Goal: Information Seeking & Learning: Learn about a topic

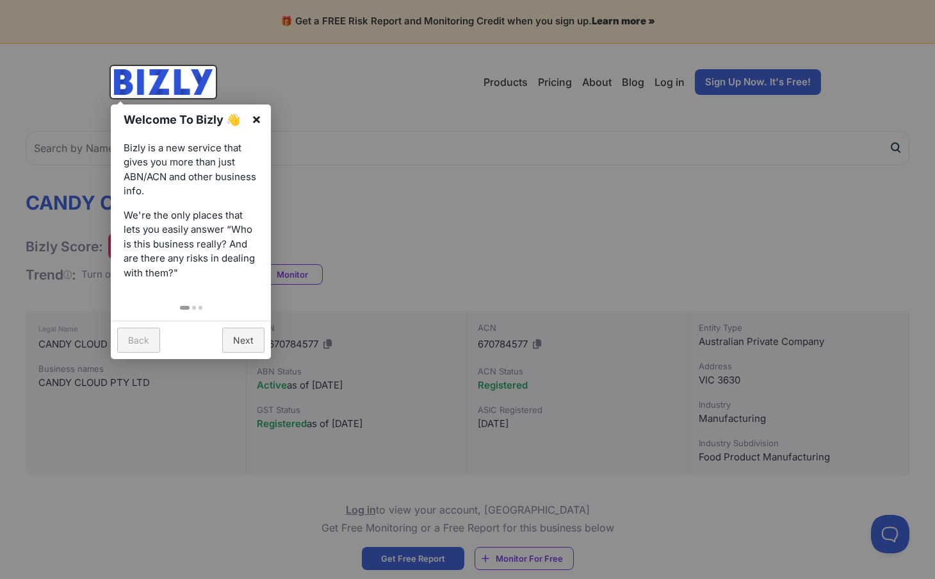
click at [258, 116] on link "×" at bounding box center [256, 118] width 29 height 29
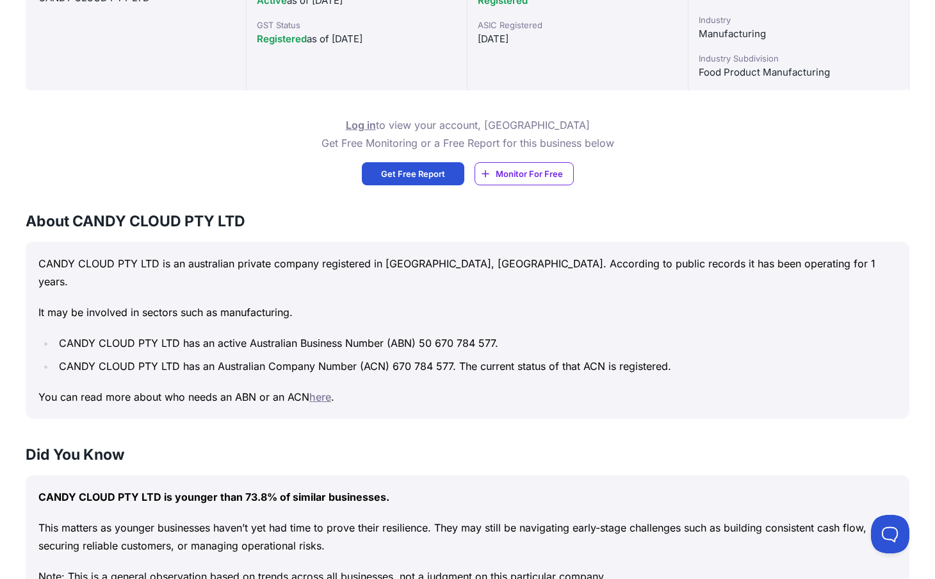
scroll to position [256, 0]
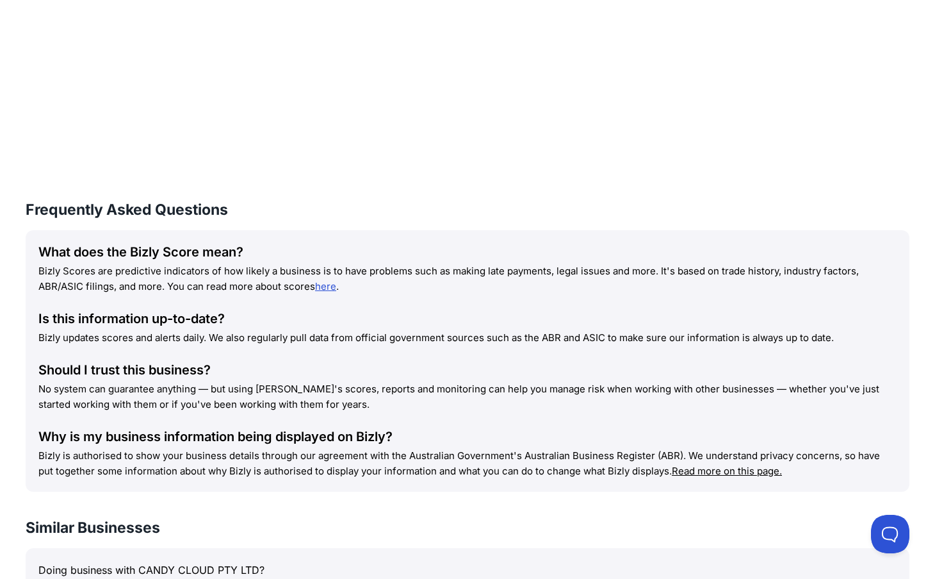
scroll to position [1538, 0]
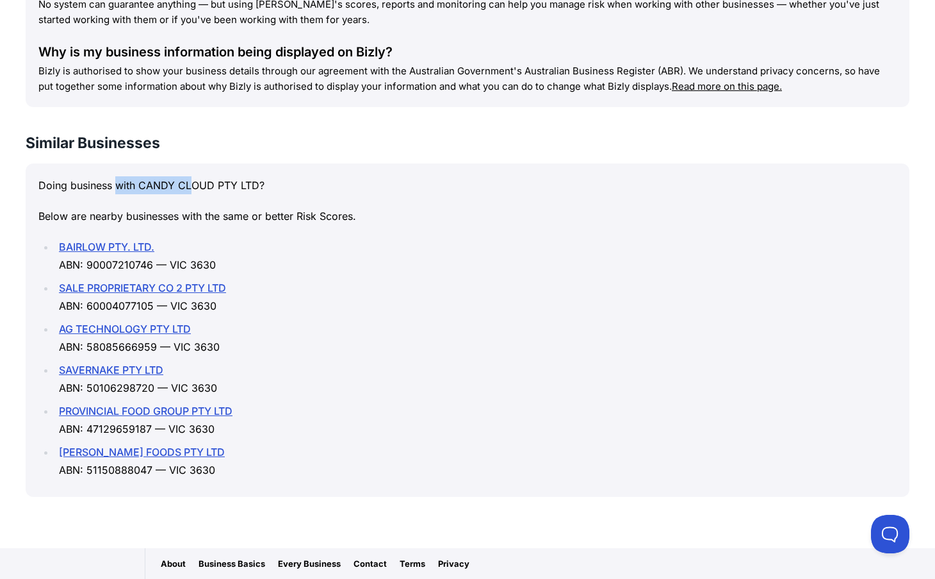
drag, startPoint x: 76, startPoint y: 168, endPoint x: 186, endPoint y: 177, distance: 111.3
click at [153, 176] on p "Doing business with CANDY CLOUD PTY LTD?" at bounding box center [467, 185] width 859 height 18
click at [331, 212] on div "Doing business with CANDY CLOUD PTY LTD? Below are nearby businesses with the s…" at bounding box center [468, 329] width 884 height 333
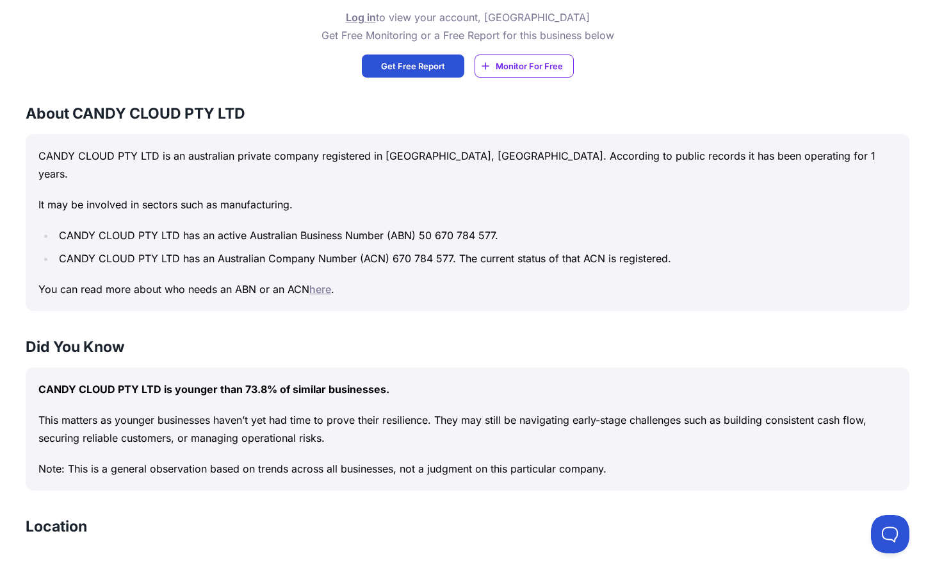
scroll to position [428, 0]
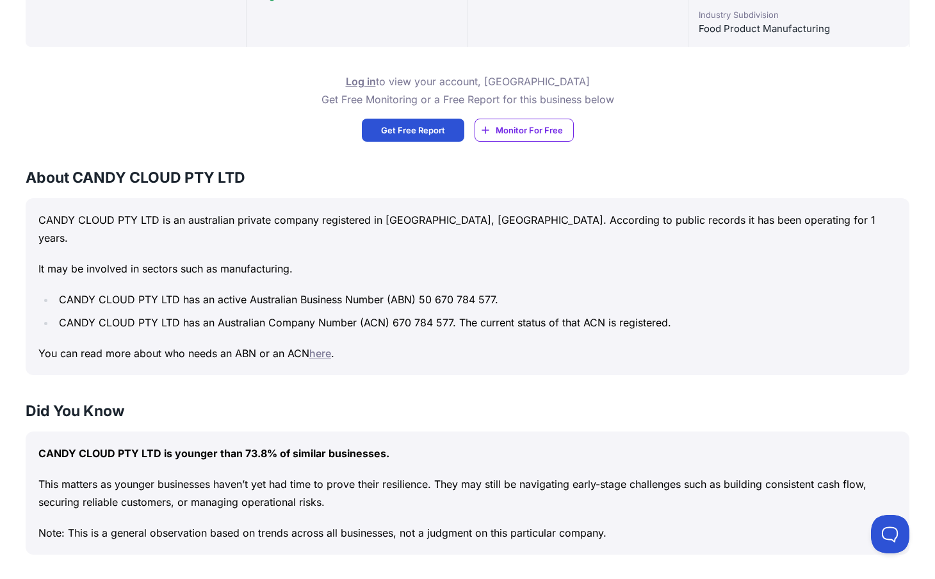
drag, startPoint x: 327, startPoint y: 342, endPoint x: 257, endPoint y: 342, distance: 70.5
click at [257, 344] on p "You can read more about who needs an ABN or an ACN here ." at bounding box center [467, 353] width 859 height 18
drag, startPoint x: 504, startPoint y: 277, endPoint x: 373, endPoint y: 277, distance: 130.7
click at [373, 290] on li "CANDY CLOUD PTY LTD has an active Australian Business Number (ABN) 50 670 784 5…" at bounding box center [476, 299] width 842 height 18
click at [516, 290] on li "CANDY CLOUD PTY LTD has an active Australian Business Number (ABN) 50 670 784 5…" at bounding box center [476, 299] width 842 height 18
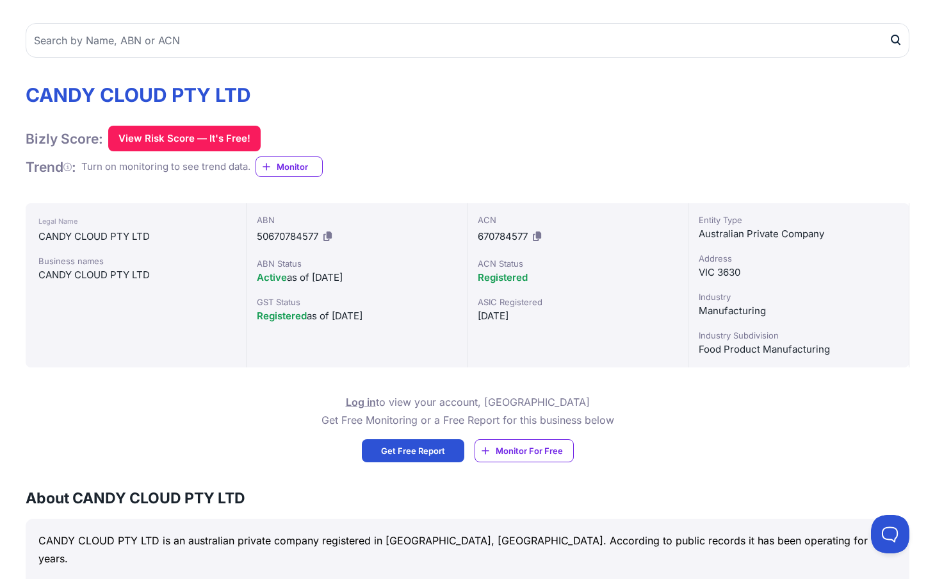
scroll to position [0, 0]
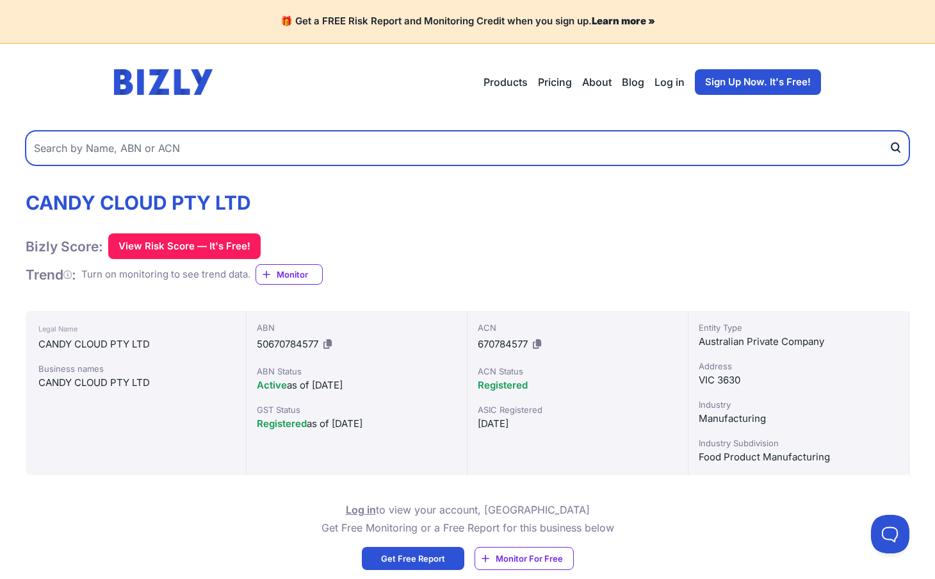
click at [200, 153] on input "text" at bounding box center [468, 148] width 884 height 35
paste input "CANDY CLOUD PTY LTD"
type input "CANDY CLOUD PTY LTD"
click at [889, 131] on button "submit" at bounding box center [899, 148] width 21 height 35
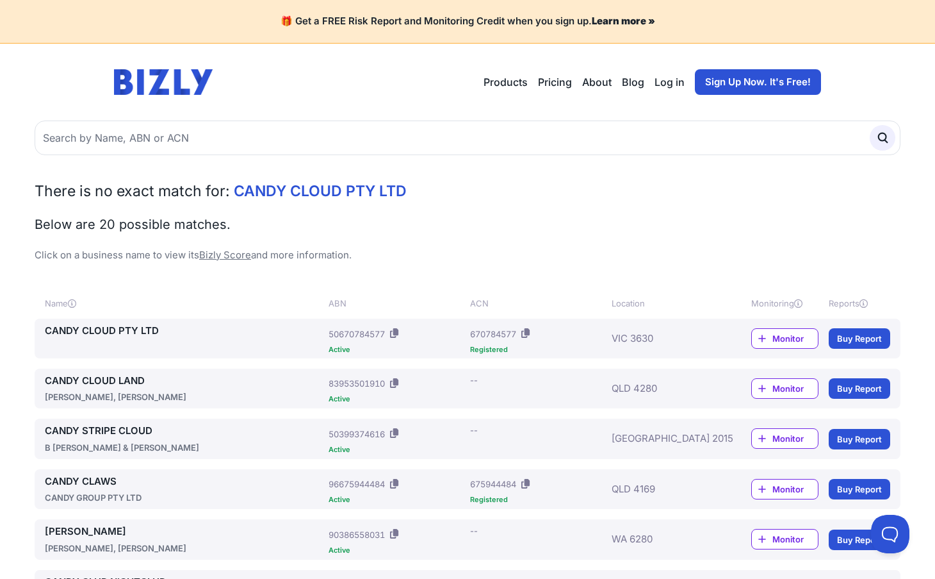
click at [128, 330] on link "CANDY CLOUD PTY LTD" at bounding box center [184, 331] width 279 height 15
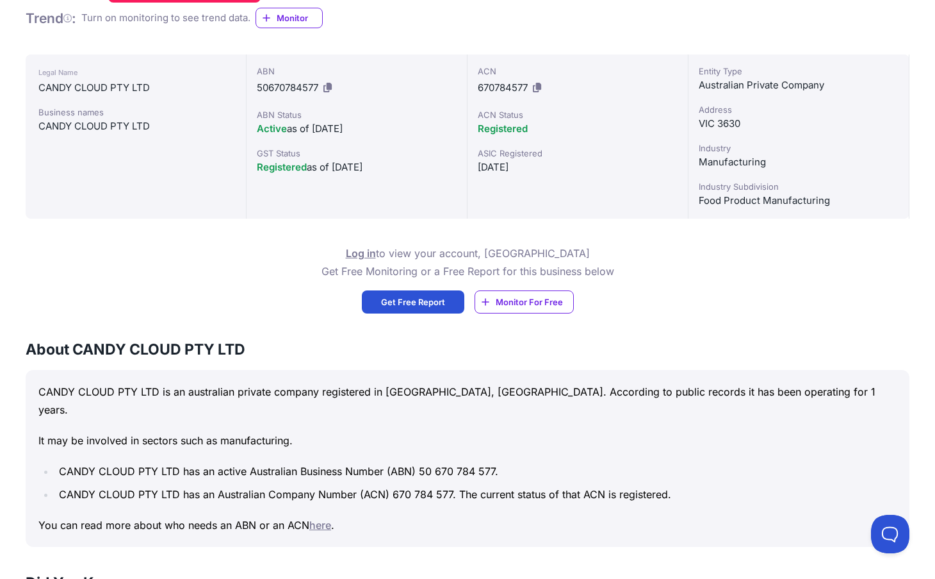
scroll to position [320, 0]
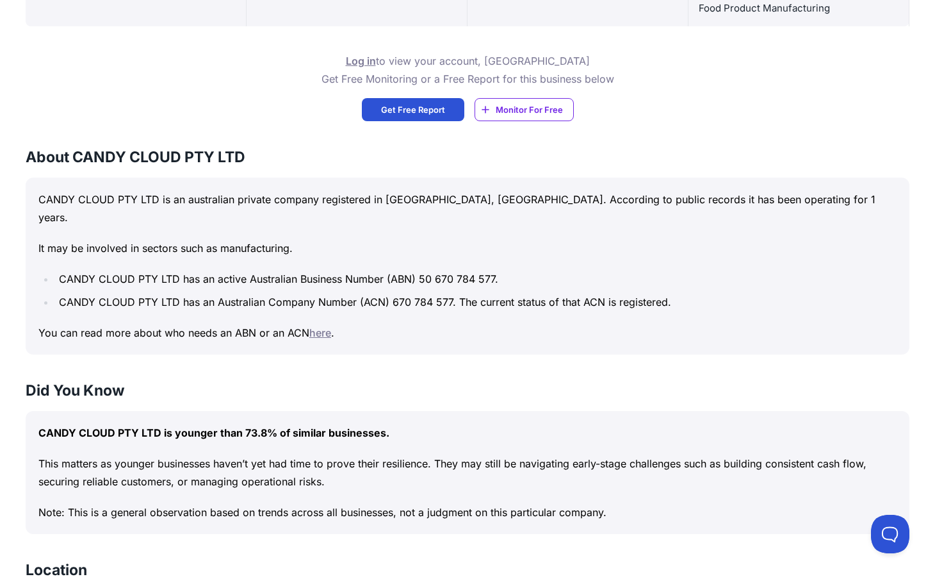
scroll to position [513, 0]
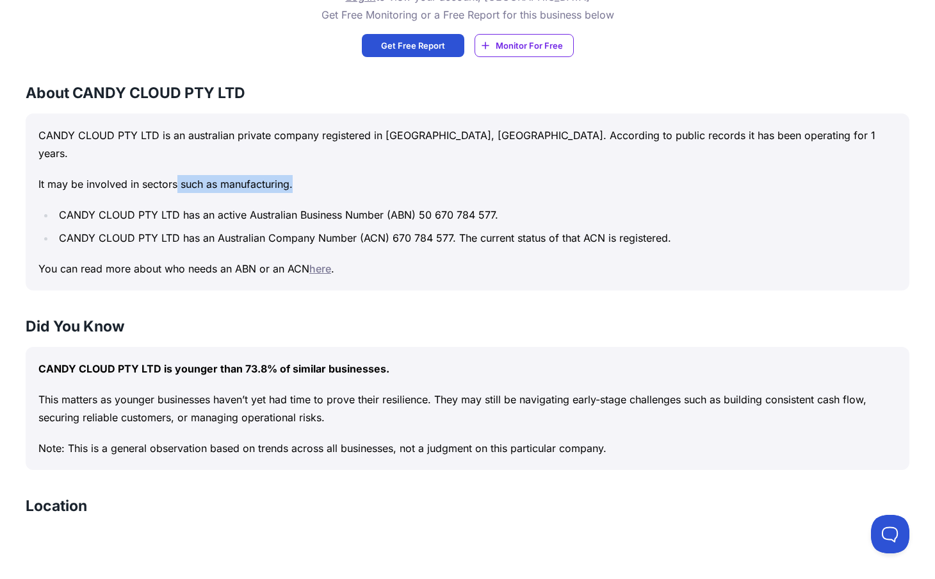
drag, startPoint x: 189, startPoint y: 169, endPoint x: 442, endPoint y: 171, distance: 253.1
click at [442, 175] on p "It may be involved in sectors such as manufacturing." at bounding box center [467, 184] width 859 height 18
click at [456, 229] on li "CANDY CLOUD PTY LTD has an Australian Company Number (ACN) 670 784 577. The cur…" at bounding box center [476, 238] width 842 height 18
